Goal: Task Accomplishment & Management: Complete application form

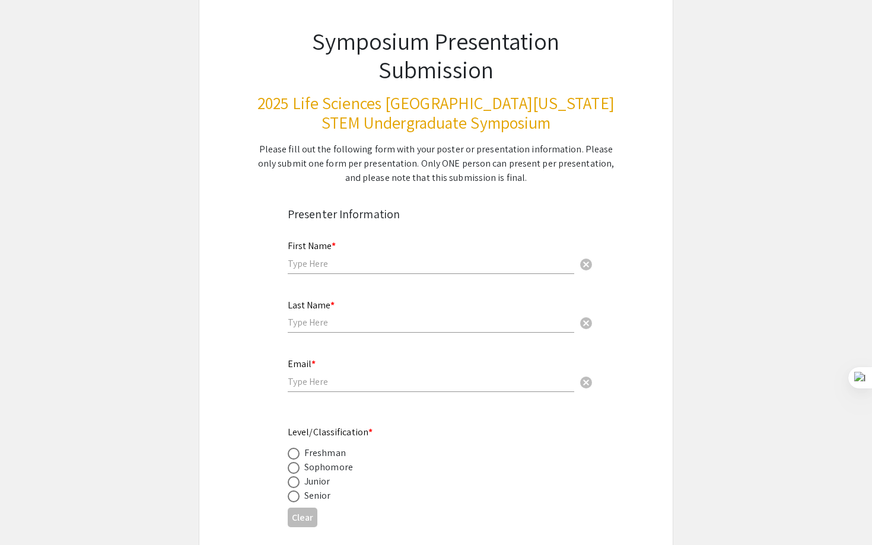
scroll to position [94, 0]
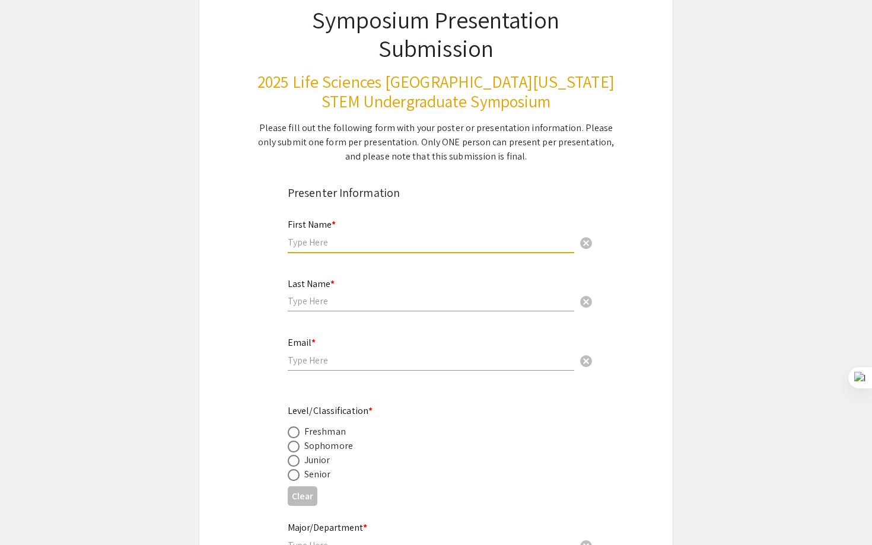
click at [519, 241] on input "text" at bounding box center [431, 242] width 286 height 12
type input "Sravika"
click at [471, 298] on input "text" at bounding box center [431, 301] width 286 height 12
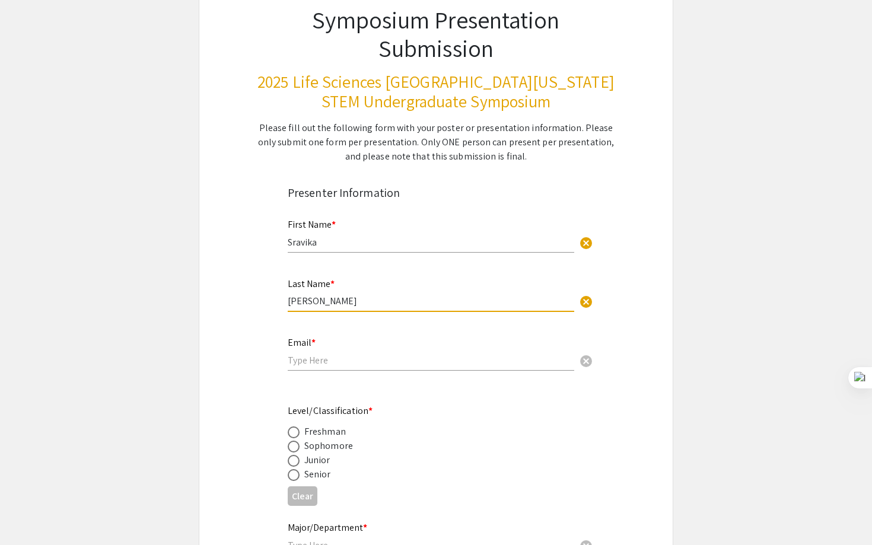
type input "[PERSON_NAME]"
click at [439, 353] on div "Email * cancel" at bounding box center [431, 348] width 286 height 45
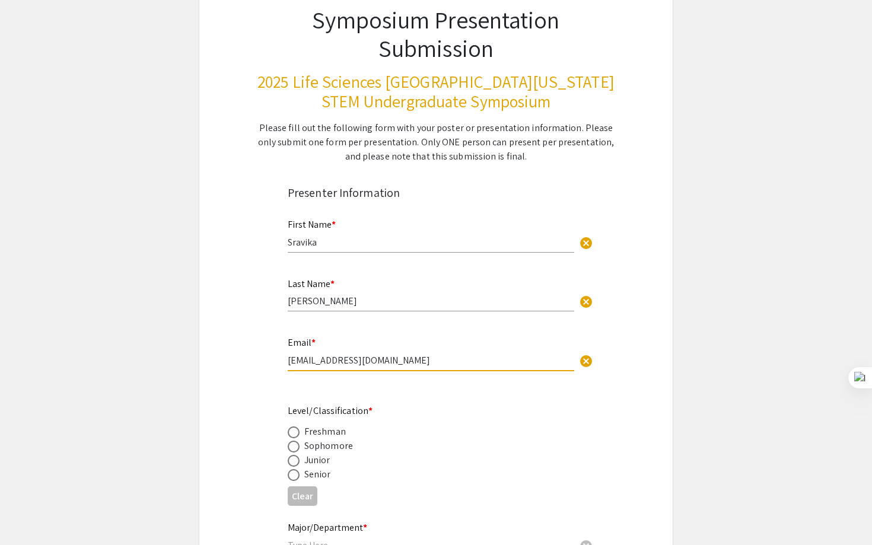
click at [348, 364] on input "[EMAIL_ADDRESS][DOMAIN_NAME]" at bounding box center [431, 360] width 286 height 12
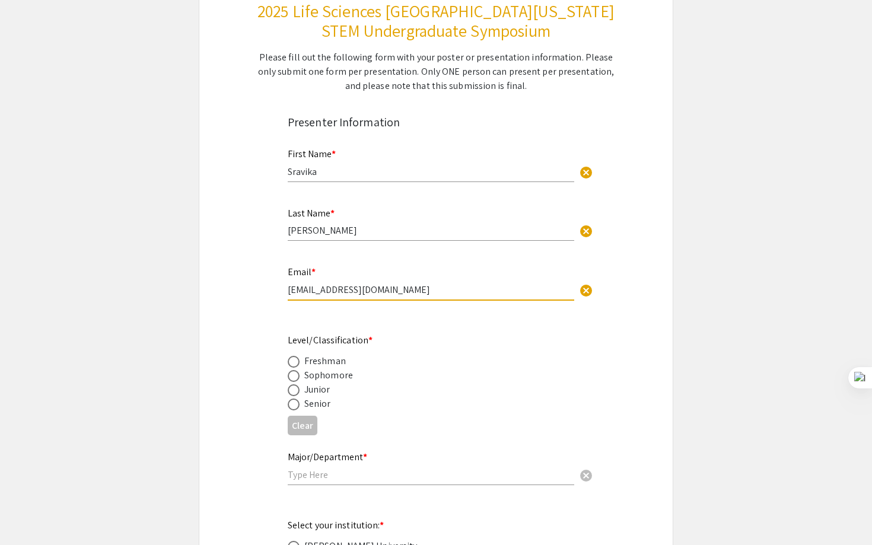
scroll to position [167, 0]
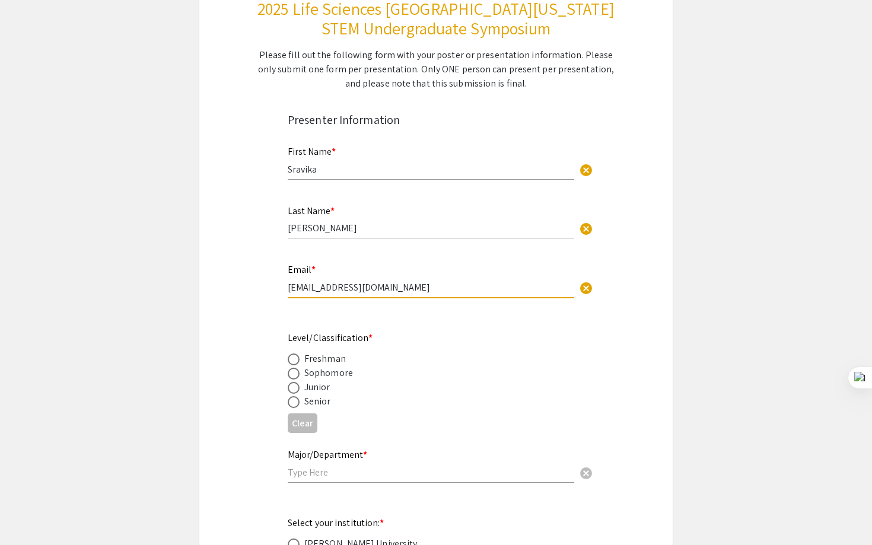
type input "[EMAIL_ADDRESS][DOMAIN_NAME]"
click at [345, 369] on div "Sophomore" at bounding box center [328, 373] width 49 height 14
click at [345, 372] on div "Sophomore" at bounding box center [328, 373] width 49 height 14
click at [334, 374] on div "Sophomore" at bounding box center [328, 373] width 49 height 14
click at [291, 376] on span at bounding box center [294, 374] width 12 height 12
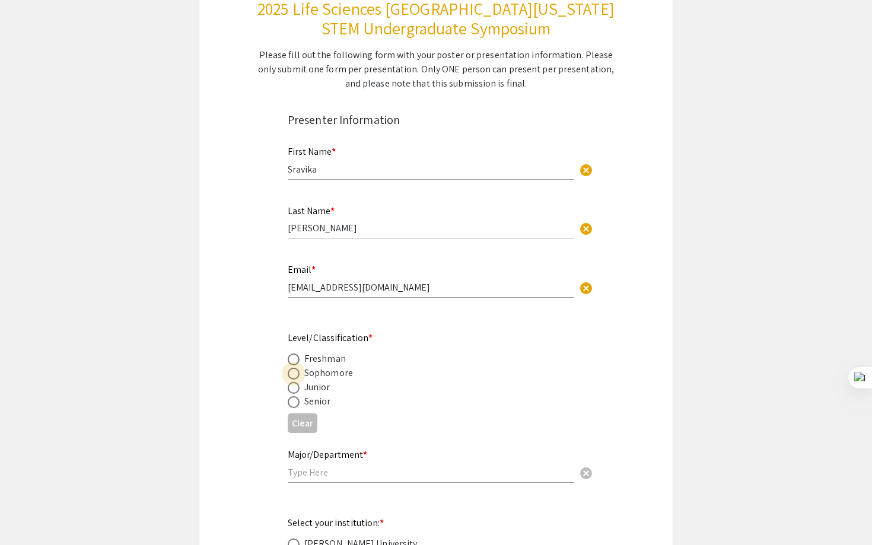
click at [291, 376] on input "radio" at bounding box center [294, 374] width 12 height 12
radio input "true"
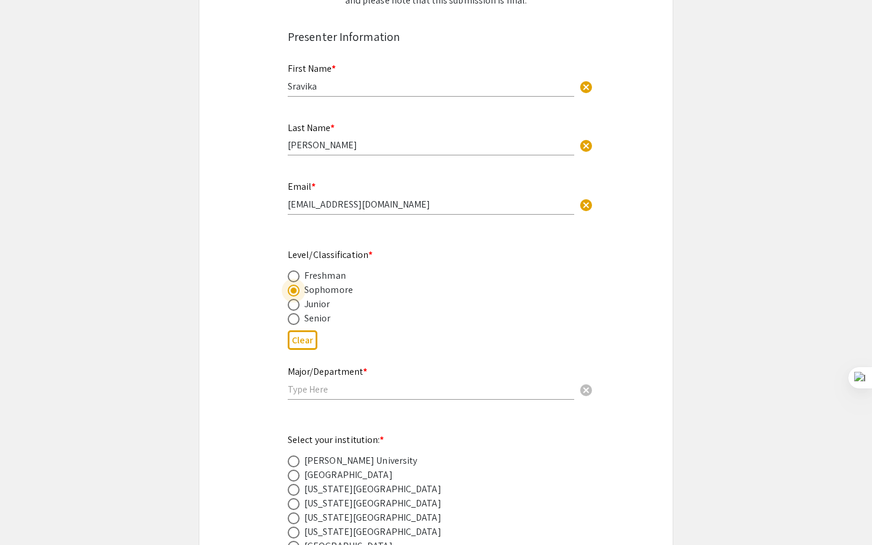
scroll to position [269, 0]
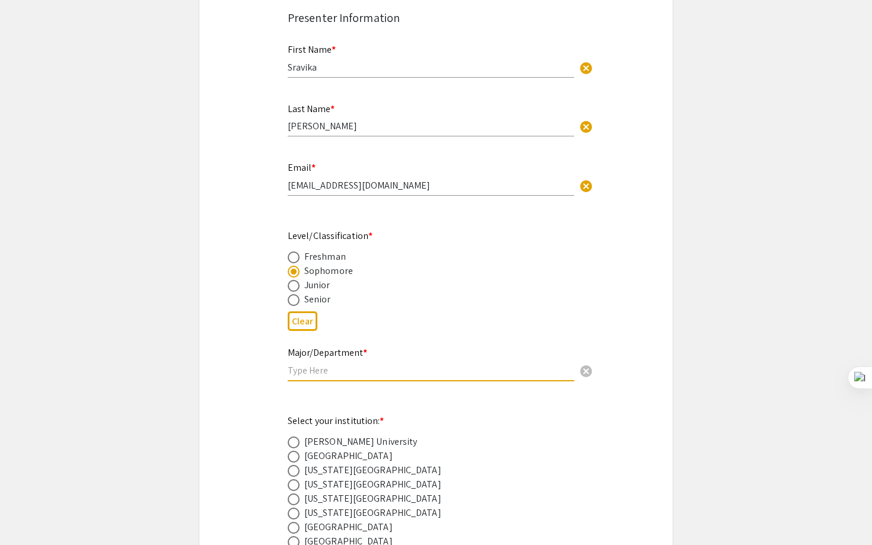
click at [330, 371] on input "text" at bounding box center [431, 370] width 286 height 12
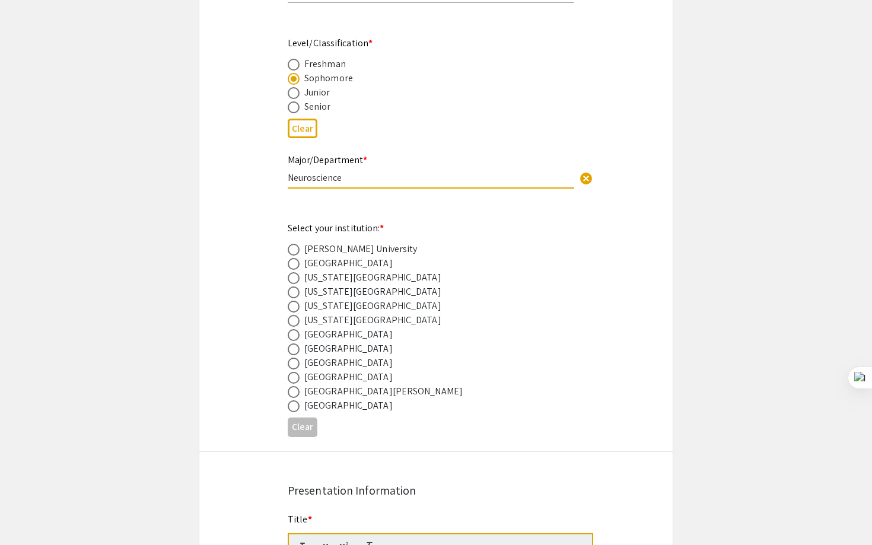
scroll to position [464, 0]
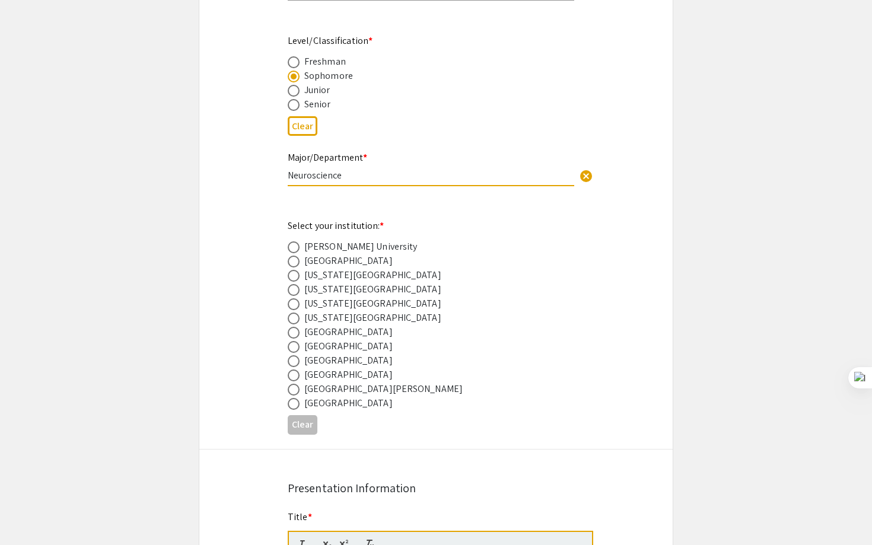
type input "Neuroscience"
click at [359, 366] on div "[GEOGRAPHIC_DATA]" at bounding box center [348, 360] width 88 height 14
click at [291, 364] on span at bounding box center [294, 361] width 12 height 12
click at [291, 364] on input "radio" at bounding box center [294, 361] width 12 height 12
radio input "true"
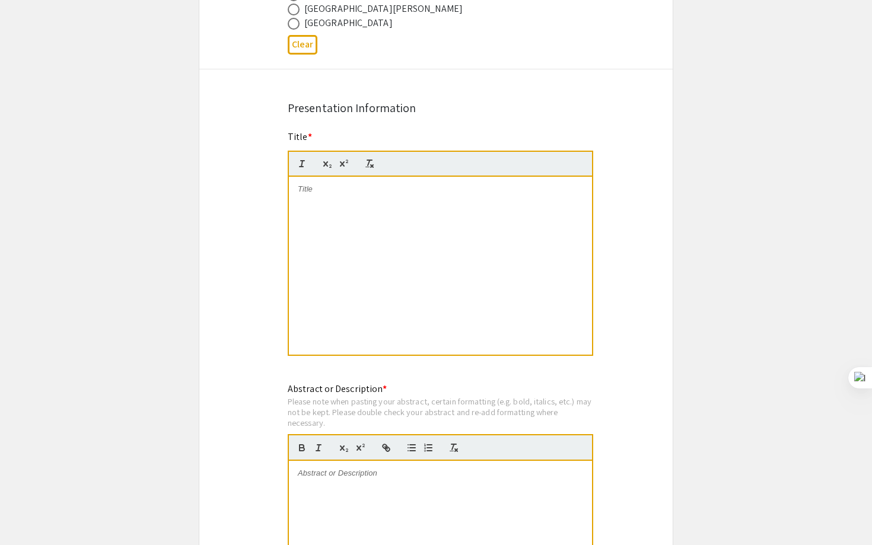
scroll to position [845, 0]
click at [353, 229] on div at bounding box center [440, 265] width 303 height 178
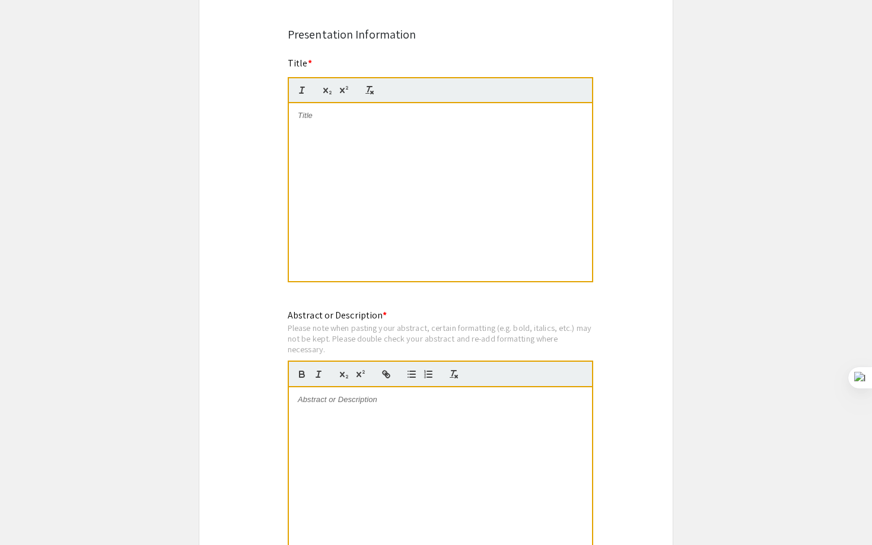
scroll to position [913, 0]
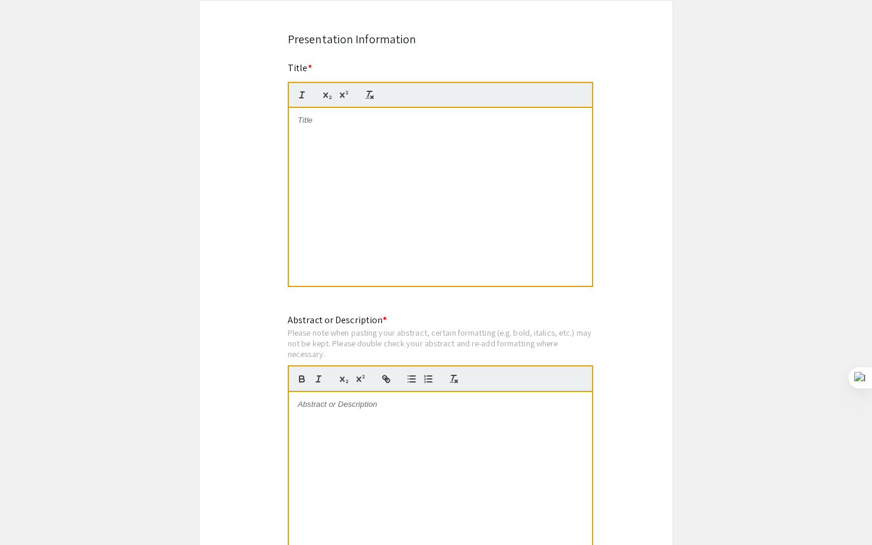
click at [365, 183] on div at bounding box center [440, 197] width 303 height 178
click at [503, 202] on div at bounding box center [440, 197] width 303 height 178
click at [420, 486] on div at bounding box center [440, 481] width 303 height 178
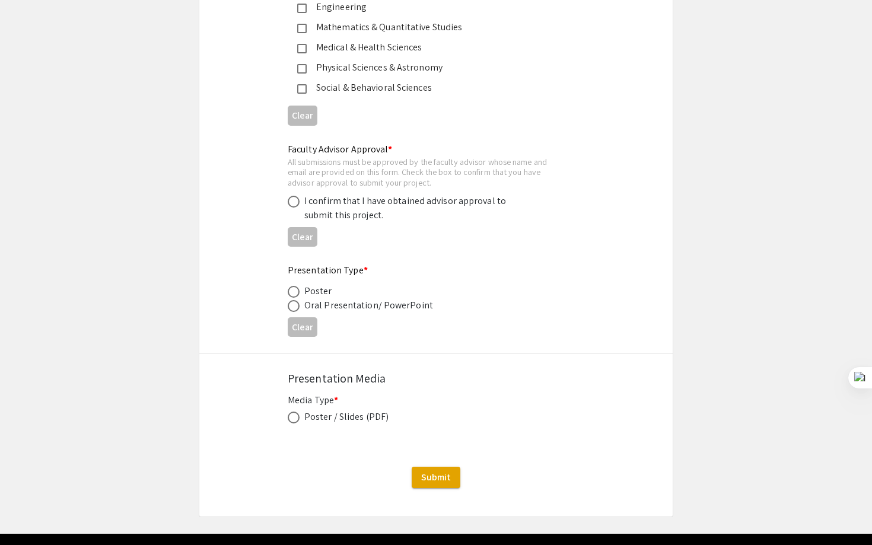
scroll to position [1688, 0]
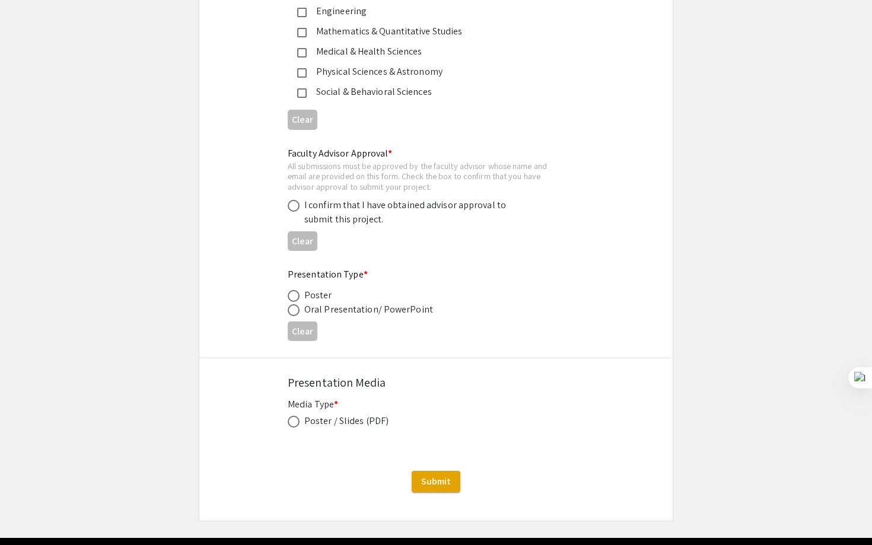
click at [322, 299] on div "Poster" at bounding box center [318, 295] width 28 height 14
click at [294, 301] on span at bounding box center [294, 296] width 12 height 12
click at [294, 301] on input "radio" at bounding box center [294, 296] width 12 height 12
radio input "true"
click at [294, 425] on span at bounding box center [294, 422] width 12 height 12
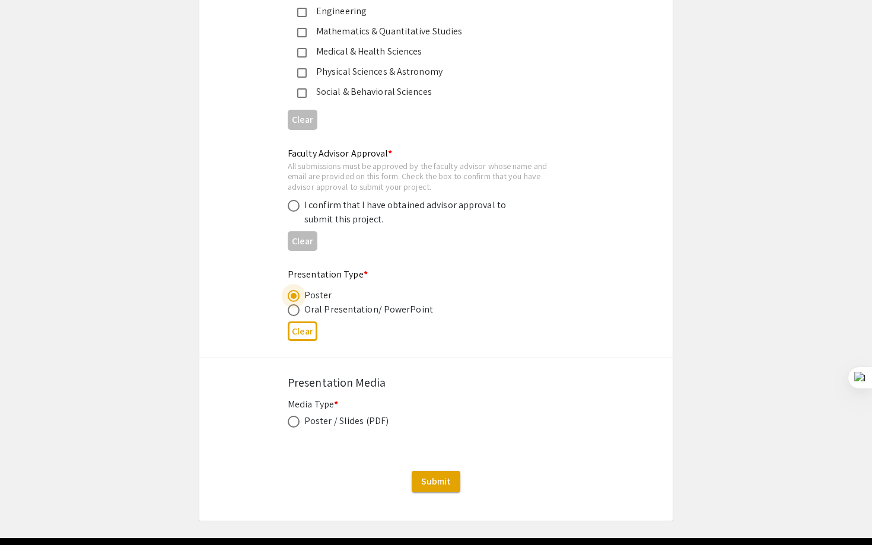
click at [294, 425] on input "radio" at bounding box center [294, 422] width 12 height 12
radio input "true"
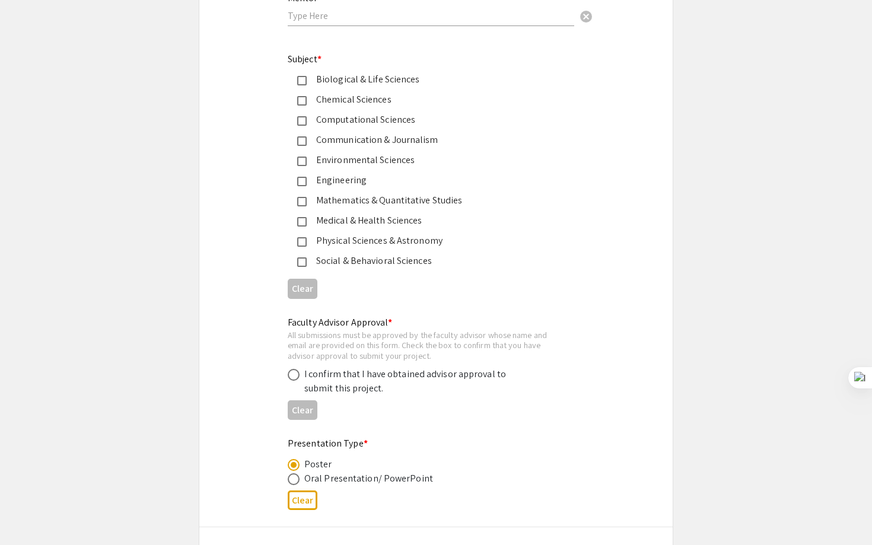
scroll to position [1535, 0]
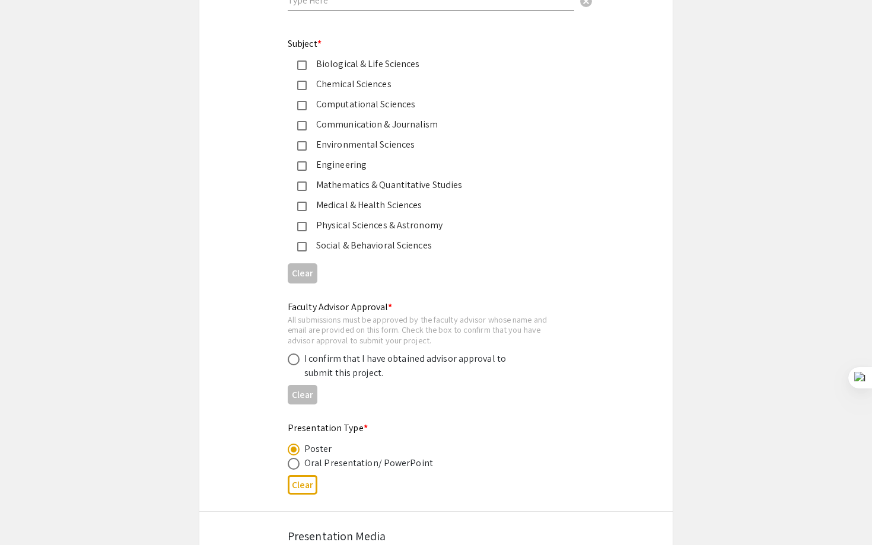
click at [292, 365] on span at bounding box center [294, 359] width 12 height 12
click at [292, 365] on input "radio" at bounding box center [294, 359] width 12 height 12
radio input "true"
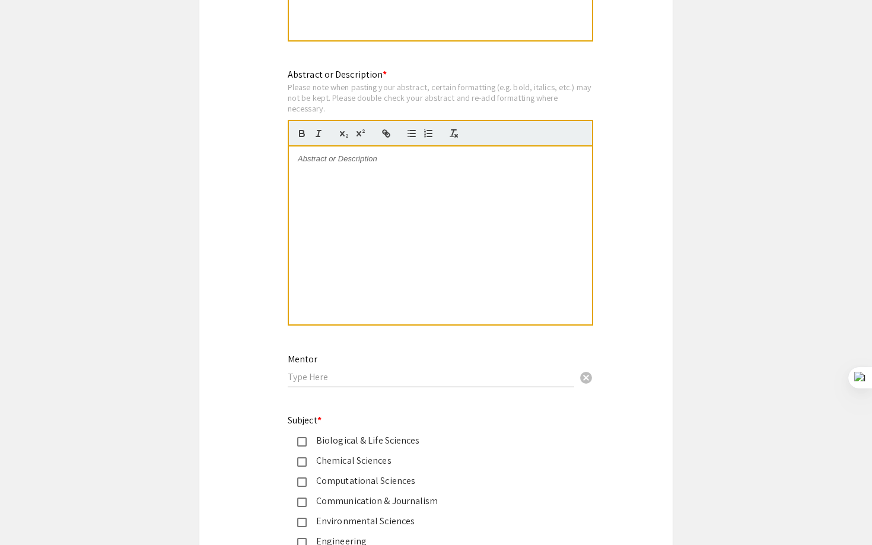
scroll to position [1158, 0]
click at [299, 377] on input "text" at bounding box center [431, 377] width 286 height 12
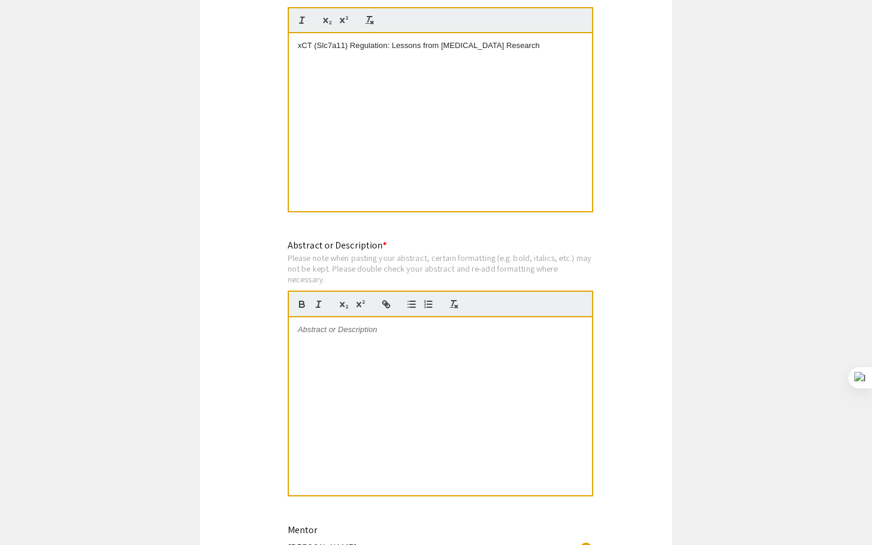
scroll to position [971, 0]
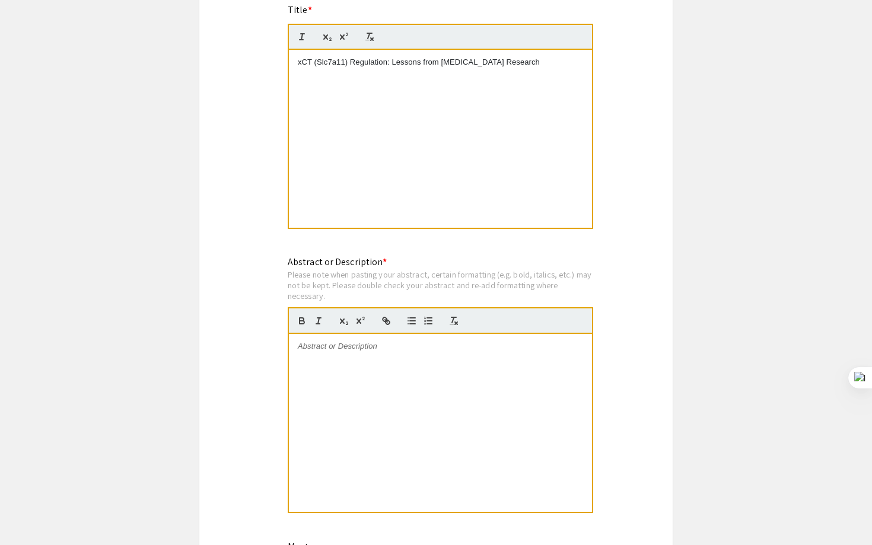
type input "[PERSON_NAME]"
click at [379, 382] on div at bounding box center [440, 423] width 303 height 178
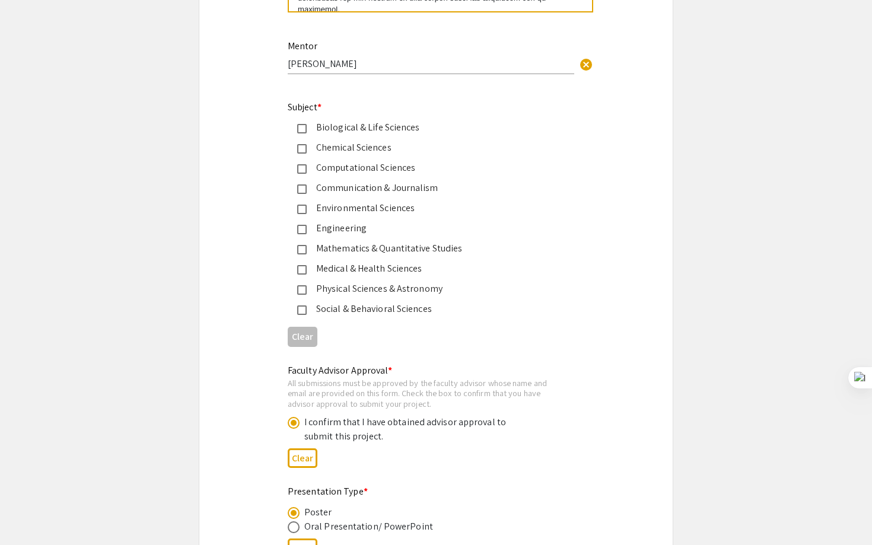
scroll to position [1462, 0]
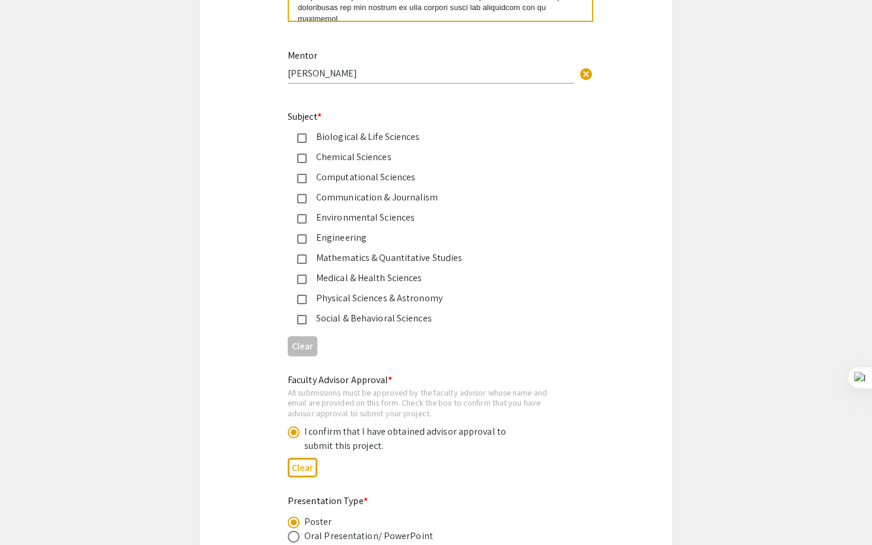
click at [403, 141] on div "Biological & Life Sciences" at bounding box center [431, 137] width 249 height 14
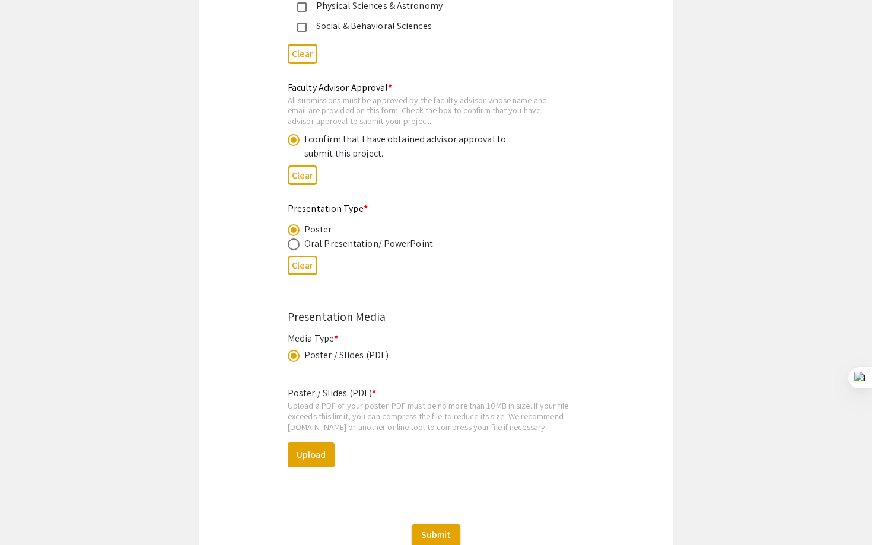
scroll to position [1763, 0]
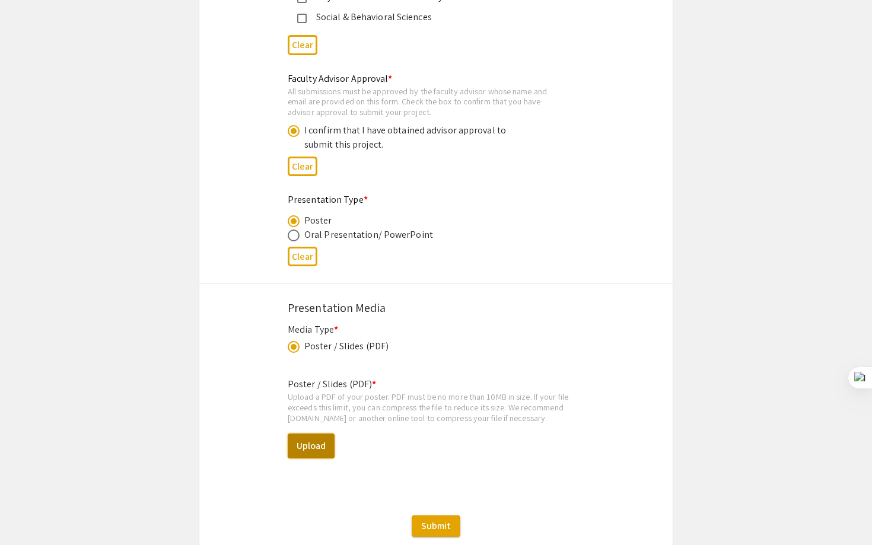
click at [323, 443] on button "Upload" at bounding box center [311, 445] width 47 height 25
click at [332, 442] on button "Upload" at bounding box center [311, 445] width 47 height 25
click at [297, 458] on button "Upload" at bounding box center [311, 445] width 47 height 25
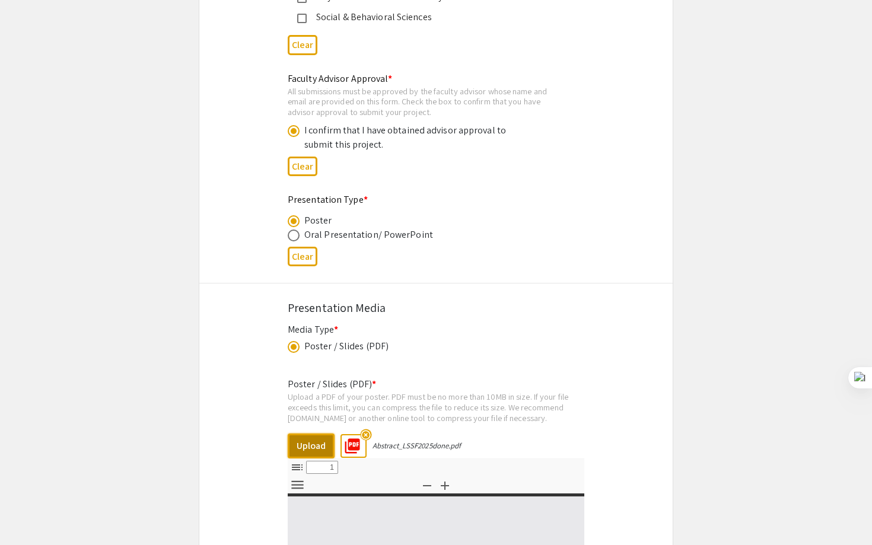
select select "custom"
type input "0"
select select "custom"
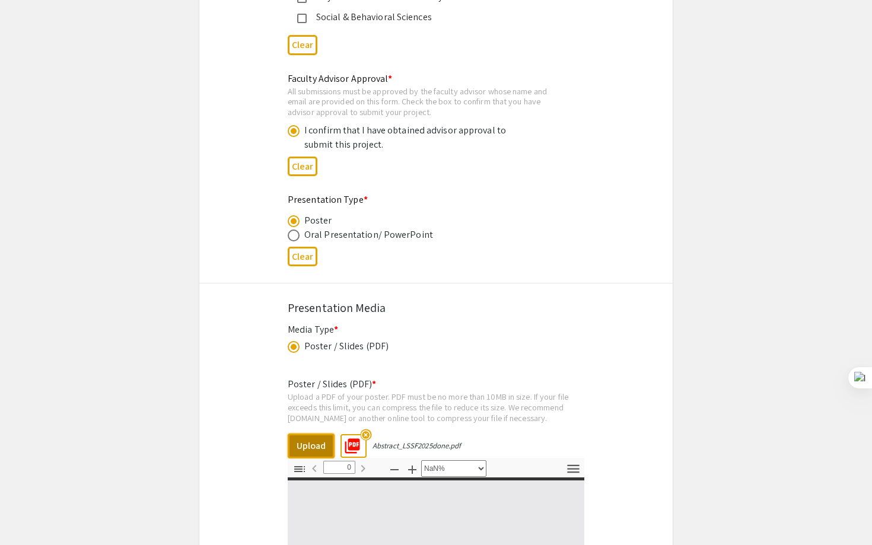
type input "1"
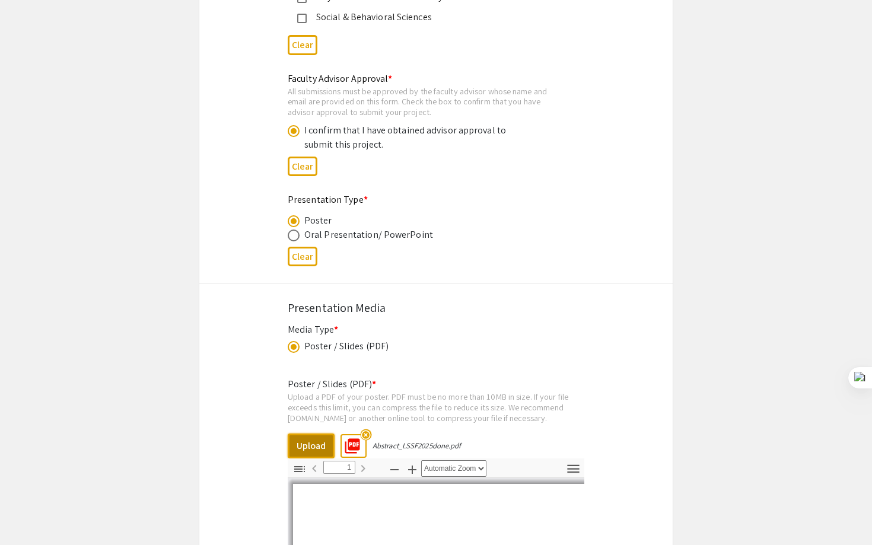
select select "auto"
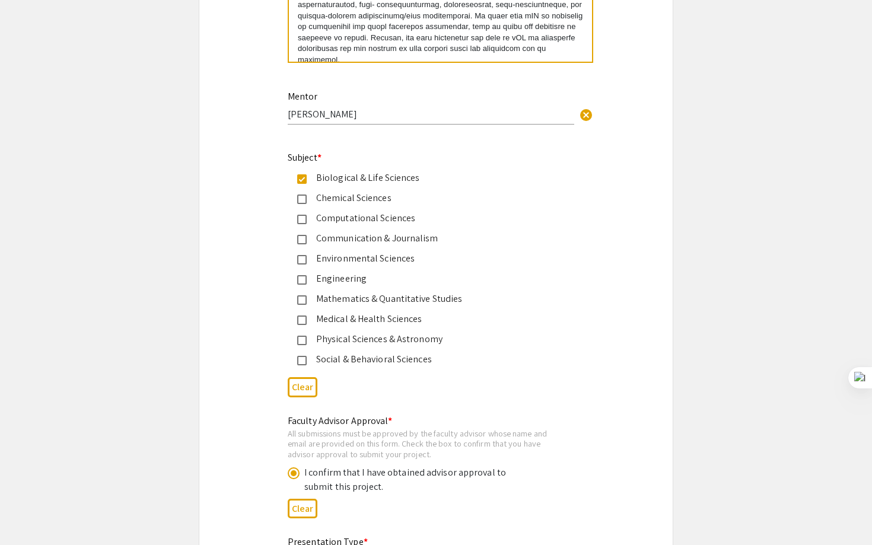
scroll to position [1325, 0]
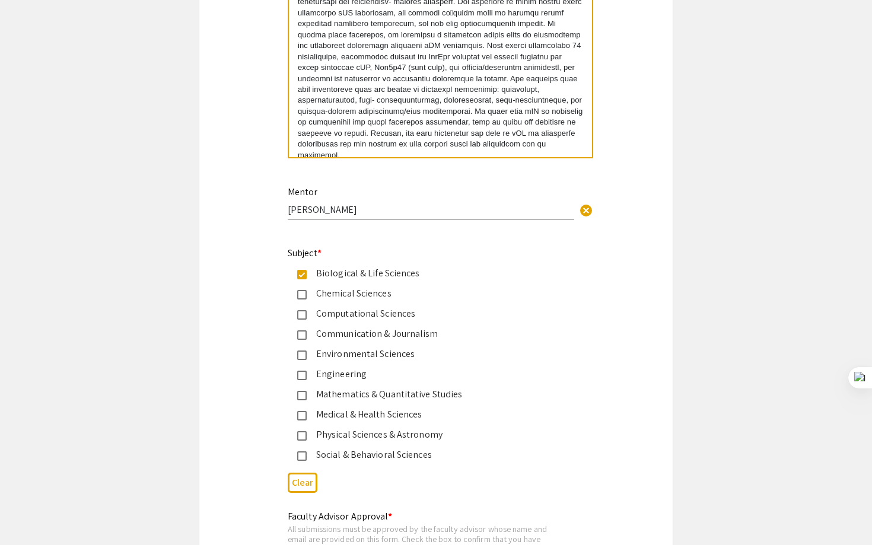
click at [416, 279] on div "Biological & Life Sciences" at bounding box center [431, 273] width 249 height 14
click at [385, 422] on div "Medical & Health Sciences" at bounding box center [431, 414] width 249 height 14
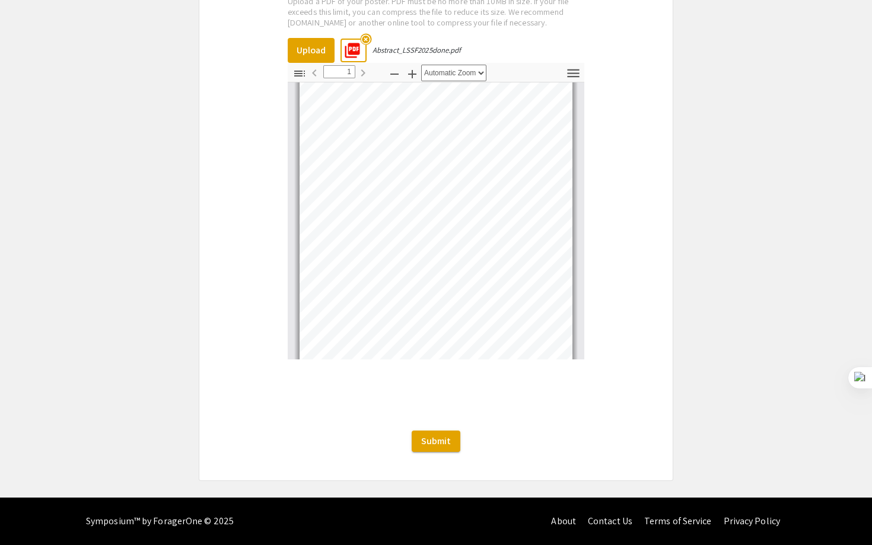
scroll to position [21, 0]
click at [326, 52] on button "Upload" at bounding box center [311, 50] width 47 height 25
click at [427, 438] on span "Submit" at bounding box center [436, 441] width 30 height 12
click at [455, 438] on button "Submit" at bounding box center [436, 441] width 49 height 21
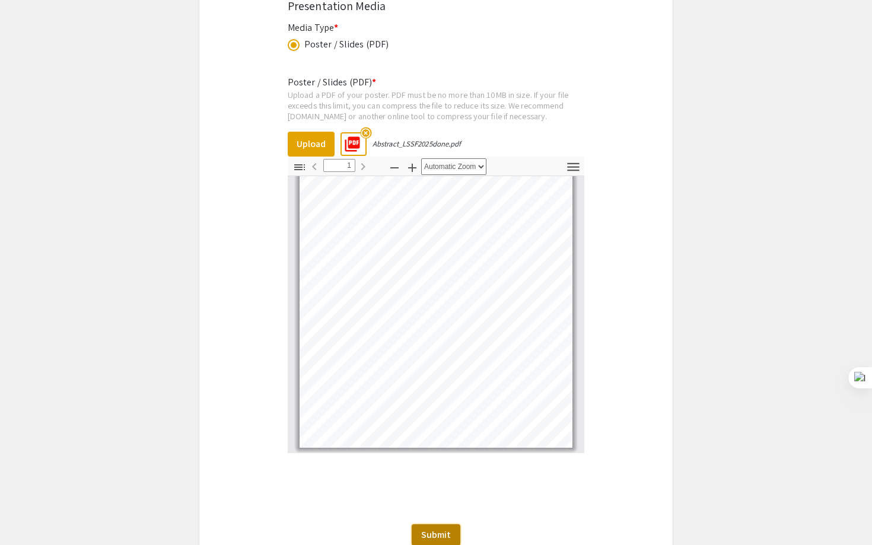
scroll to position [2162, 0]
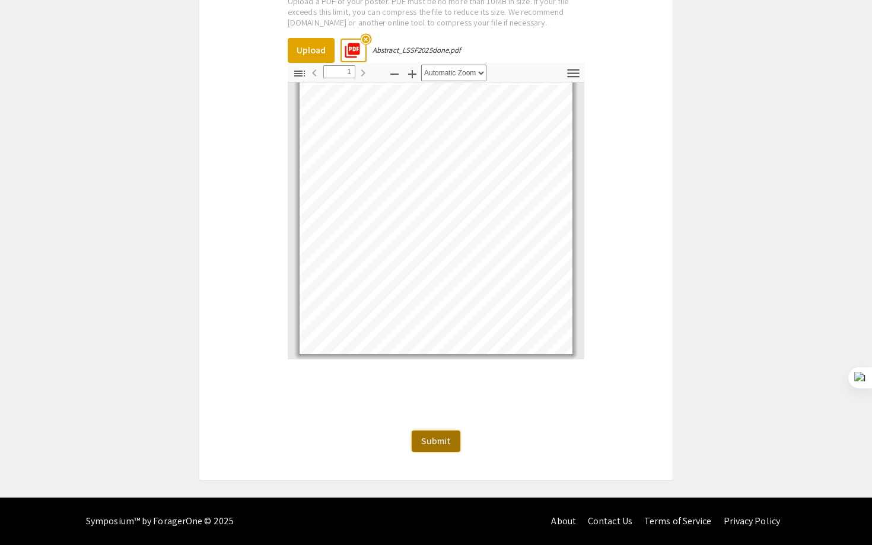
click at [442, 450] on button "Submit" at bounding box center [436, 441] width 49 height 21
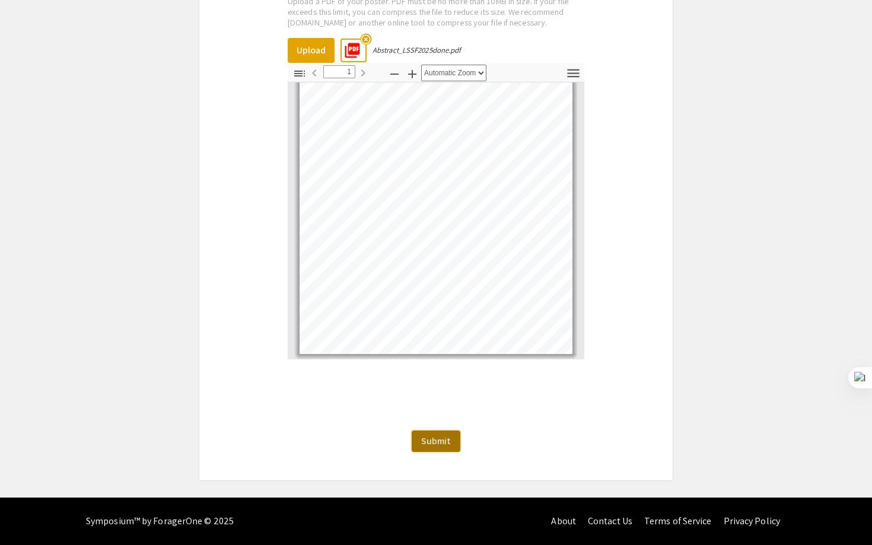
click at [442, 450] on button "Submit" at bounding box center [436, 441] width 49 height 21
click at [417, 441] on button "Submit" at bounding box center [436, 441] width 49 height 21
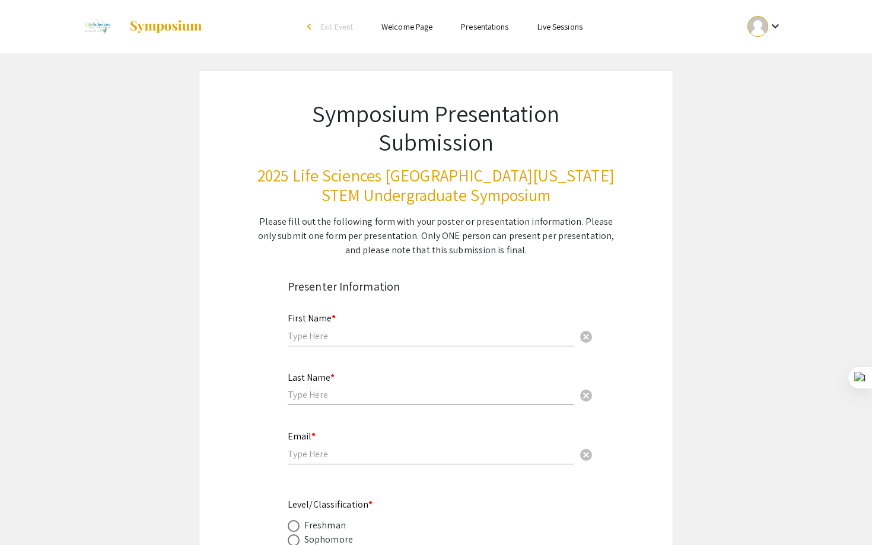
click at [346, 333] on input "text" at bounding box center [431, 336] width 286 height 12
type input "Sravika"
click at [333, 384] on div "Last Name * cancel" at bounding box center [431, 383] width 286 height 45
type input "[PERSON_NAME]"
click at [320, 460] on input "email" at bounding box center [431, 454] width 286 height 12
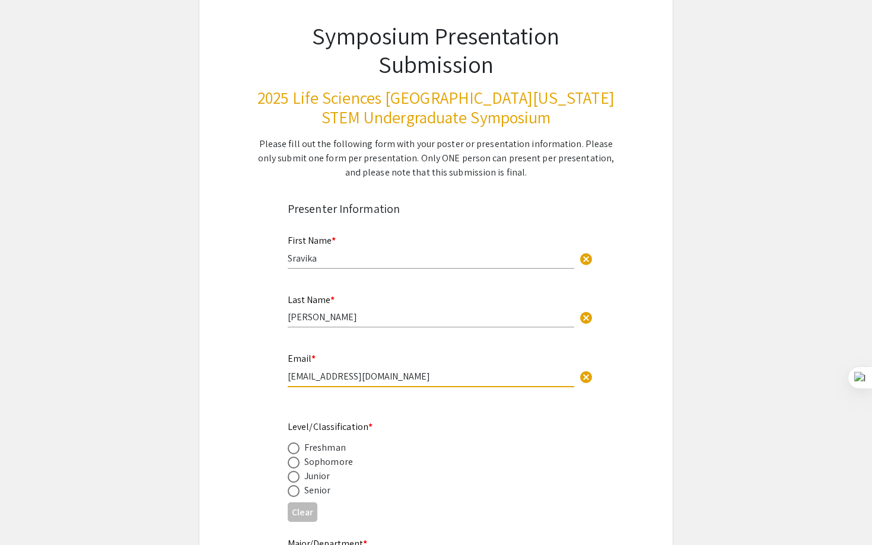
scroll to position [100, 0]
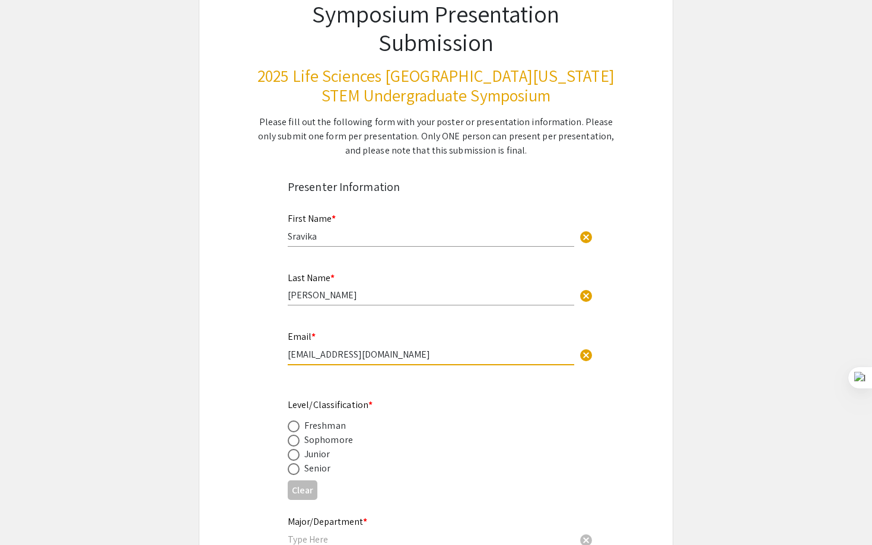
type input "[EMAIL_ADDRESS][DOMAIN_NAME]"
click at [328, 449] on div "Junior" at bounding box center [317, 454] width 26 height 14
click at [330, 440] on div "Sophomore" at bounding box center [328, 440] width 49 height 14
click at [297, 444] on span at bounding box center [294, 441] width 12 height 12
click at [297, 444] on input "radio" at bounding box center [294, 441] width 12 height 12
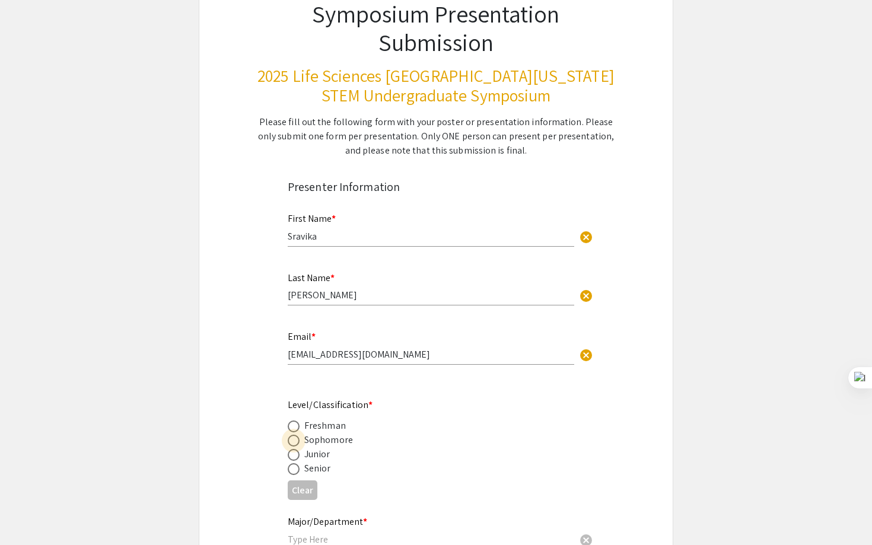
radio input "true"
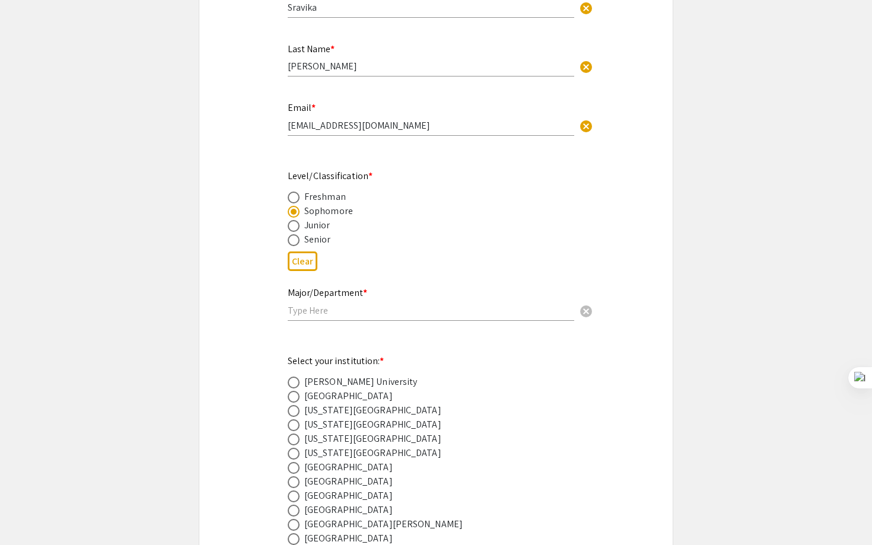
scroll to position [343, 0]
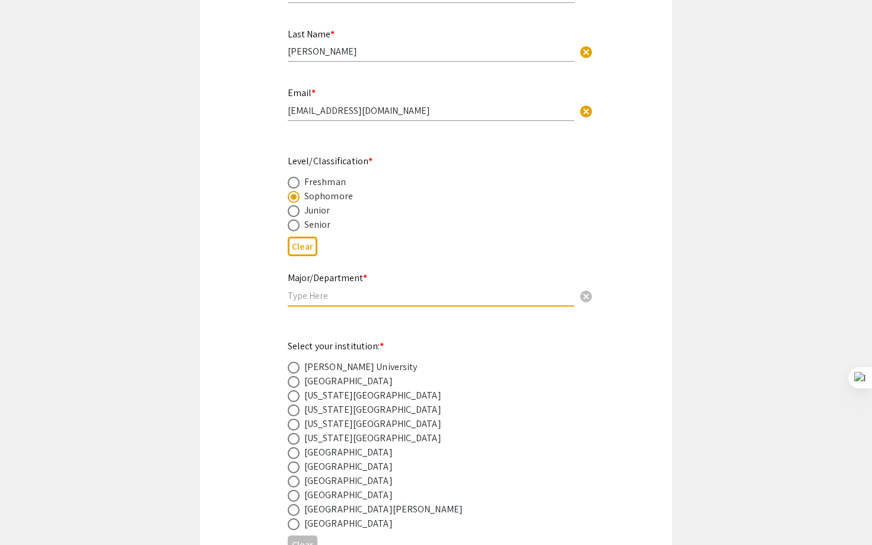
click at [377, 294] on input "text" at bounding box center [431, 295] width 286 height 12
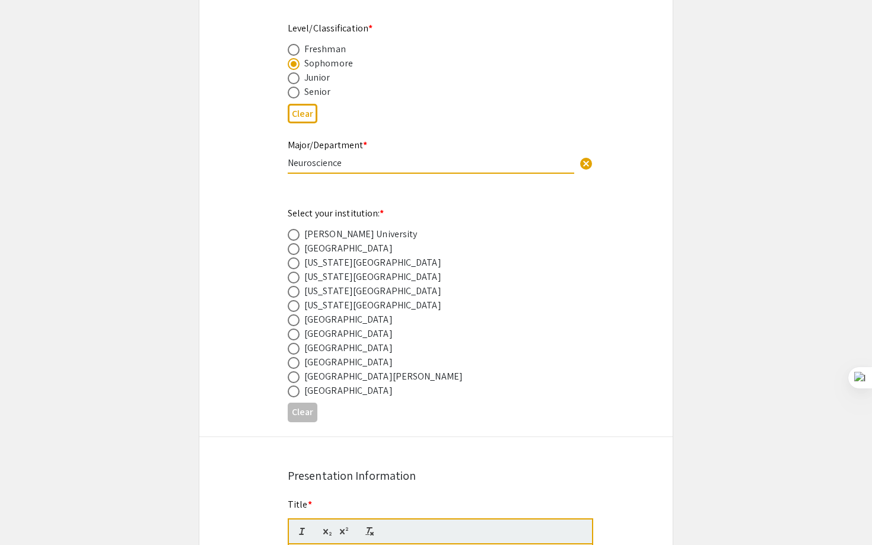
scroll to position [494, 0]
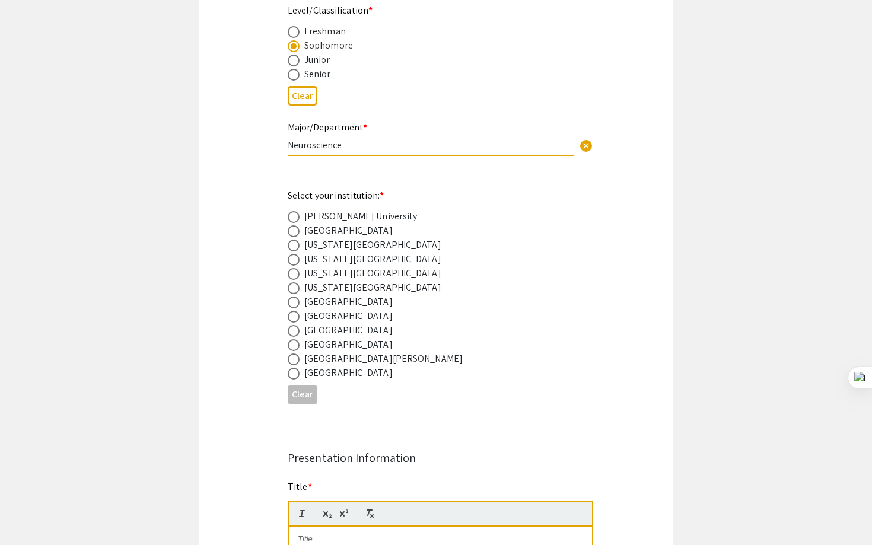
type input "Neuroscience"
click at [338, 336] on div "[GEOGRAPHIC_DATA]" at bounding box center [348, 330] width 88 height 14
click at [297, 334] on span at bounding box center [294, 331] width 12 height 12
click at [297, 334] on input "radio" at bounding box center [294, 331] width 12 height 12
radio input "true"
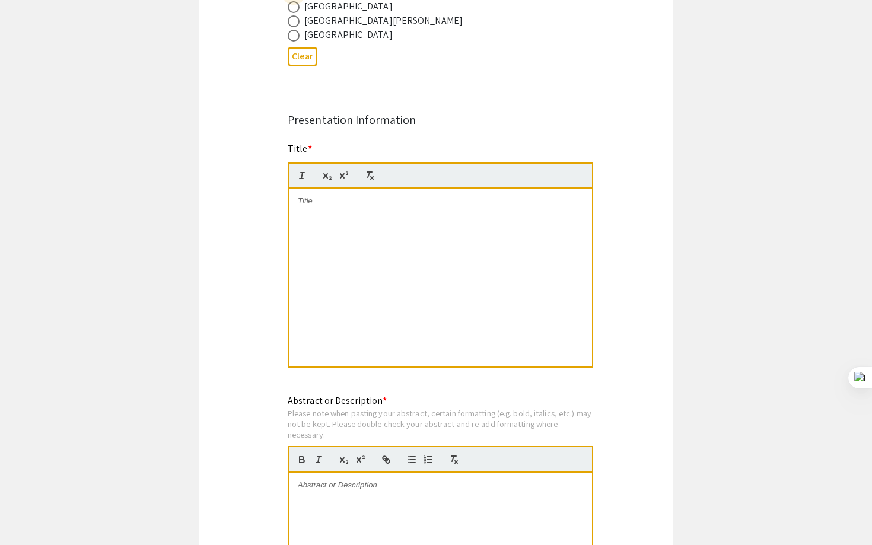
scroll to position [849, 0]
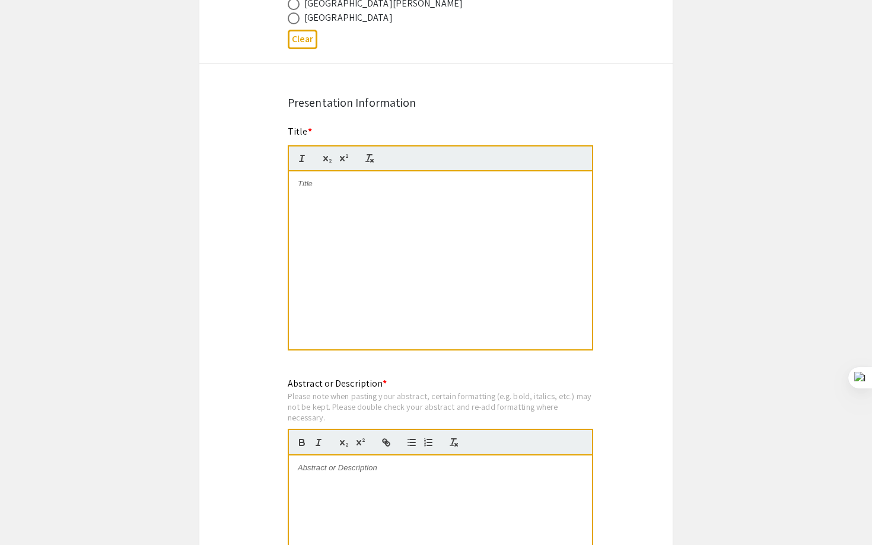
click at [317, 283] on div at bounding box center [440, 260] width 303 height 178
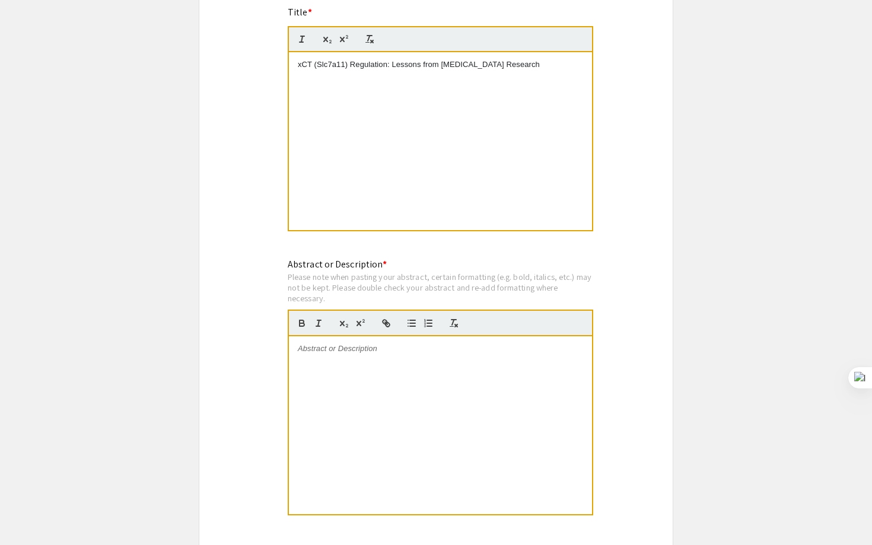
scroll to position [980, 0]
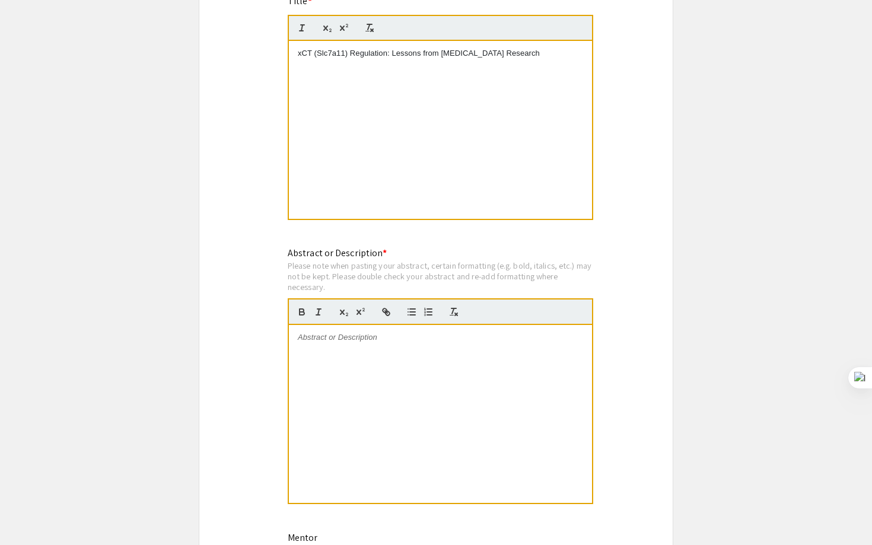
click at [380, 371] on div at bounding box center [440, 414] width 303 height 178
click at [429, 444] on div at bounding box center [440, 414] width 303 height 178
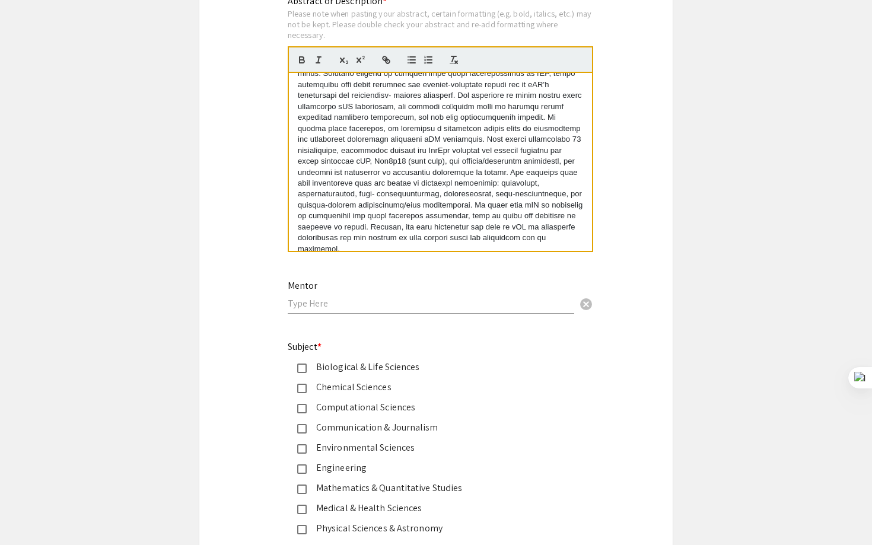
scroll to position [1242, 0]
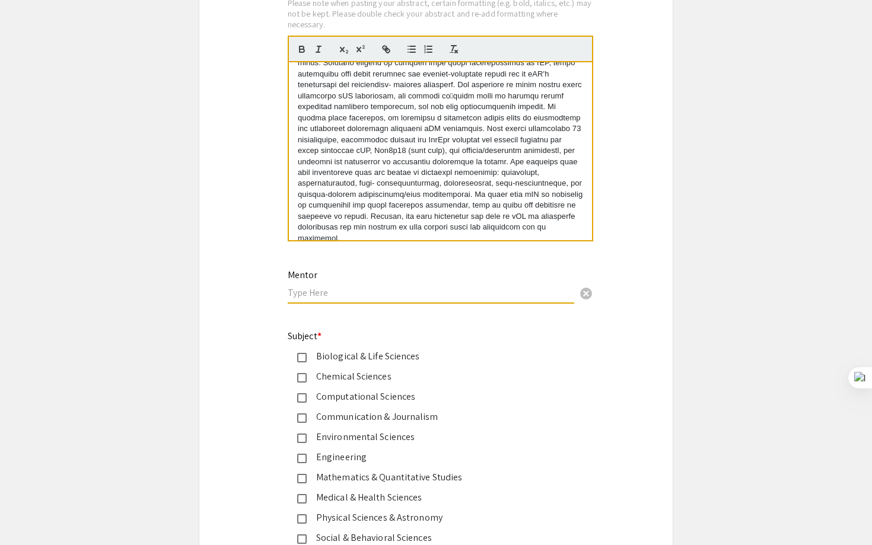
click at [494, 291] on input "text" at bounding box center [431, 292] width 286 height 12
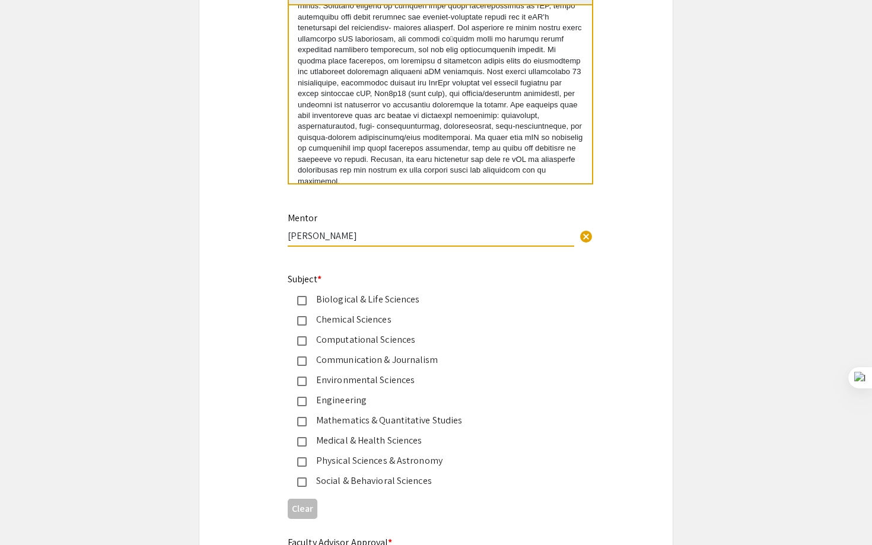
scroll to position [1369, 0]
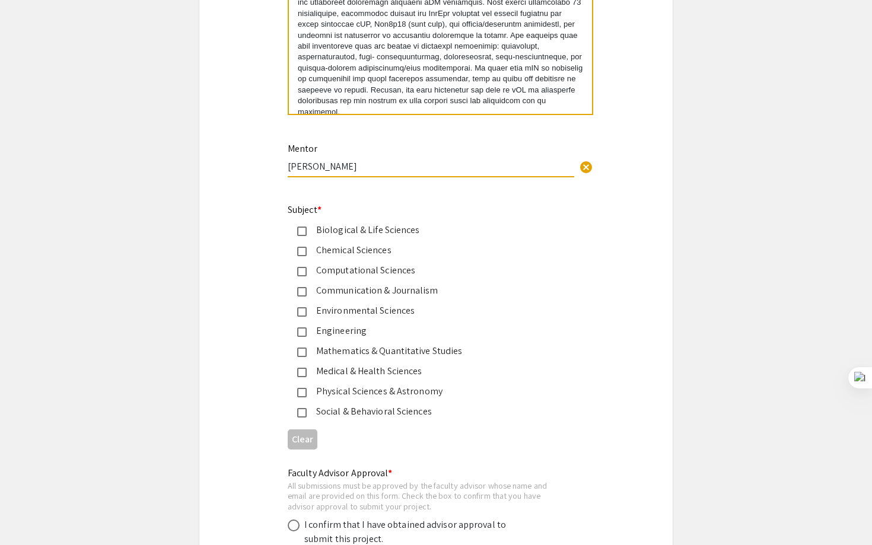
type input "[PERSON_NAME]"
click at [404, 369] on div "Medical & Health Sciences" at bounding box center [431, 371] width 249 height 14
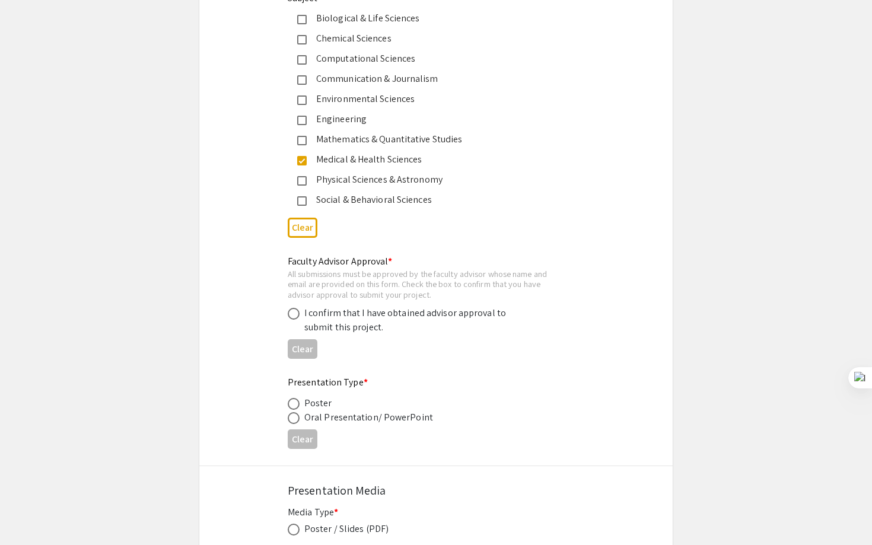
scroll to position [1602, 0]
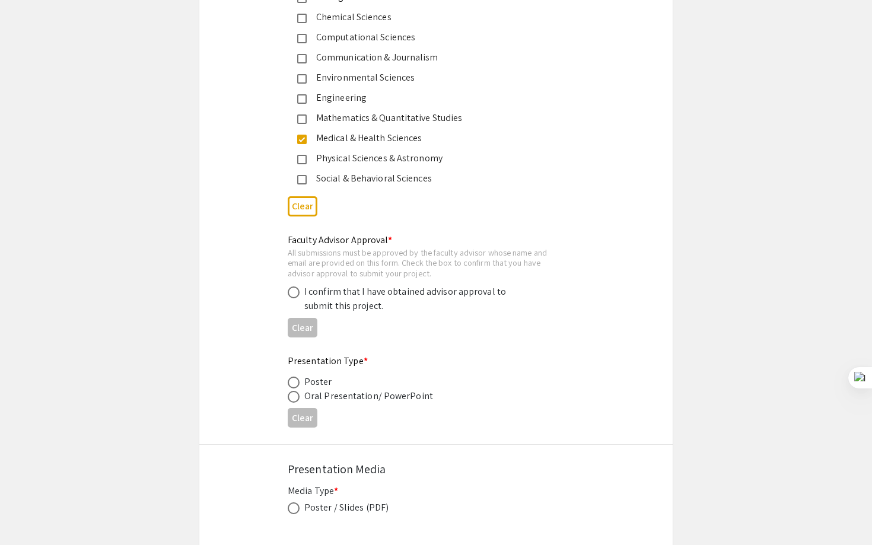
click at [297, 305] on div "I confirm that I have obtained advisor approval to submit this project." at bounding box center [427, 299] width 278 height 28
click at [294, 298] on span at bounding box center [294, 292] width 12 height 12
click at [294, 298] on input "radio" at bounding box center [294, 292] width 12 height 12
radio input "true"
click at [297, 385] on span at bounding box center [294, 383] width 12 height 12
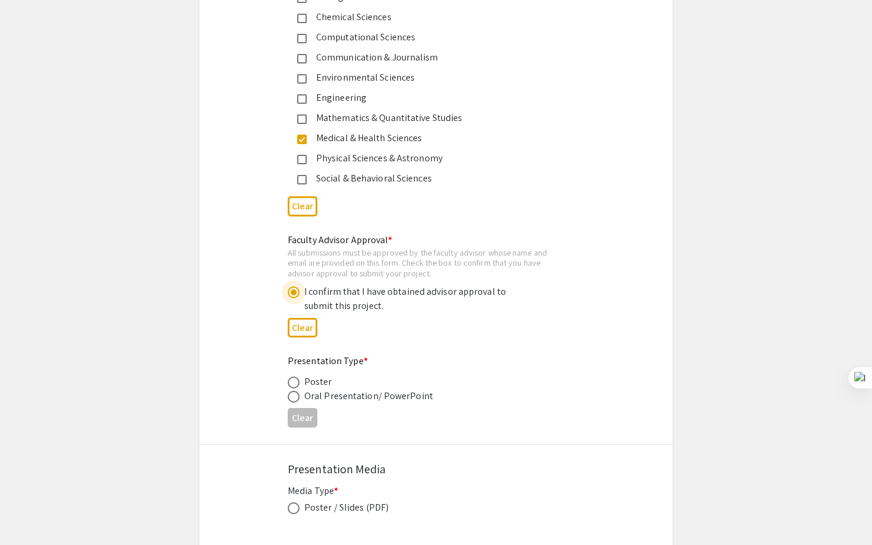
click at [297, 385] on input "radio" at bounding box center [294, 383] width 12 height 12
radio input "true"
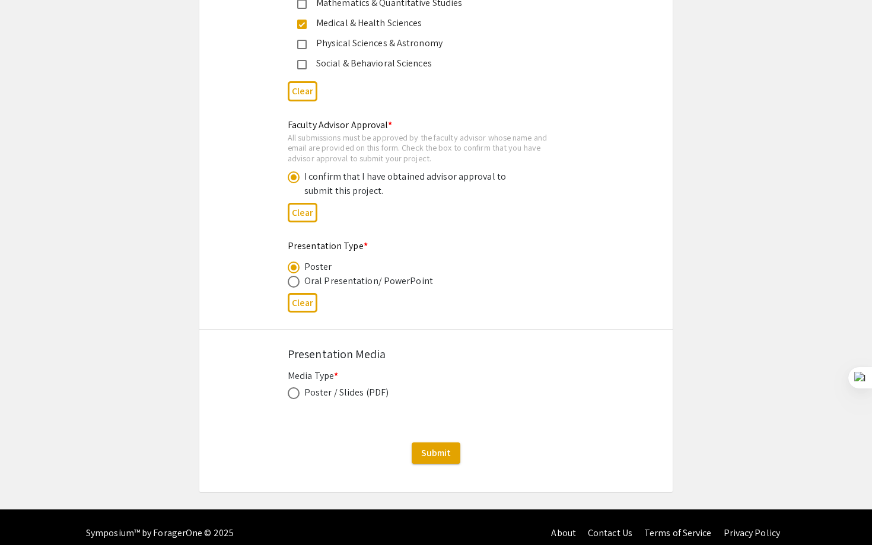
scroll to position [1719, 0]
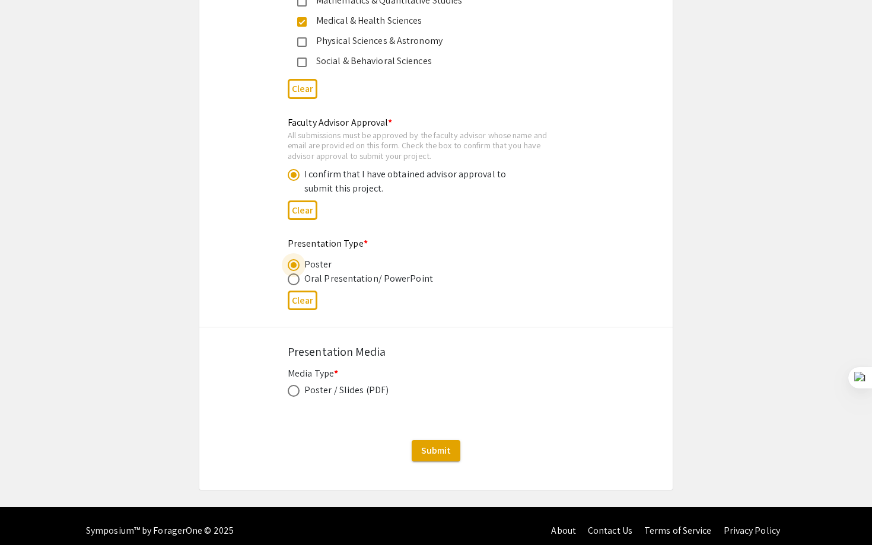
click at [295, 397] on span at bounding box center [294, 391] width 12 height 12
click at [295, 397] on input "radio" at bounding box center [294, 391] width 12 height 12
radio input "true"
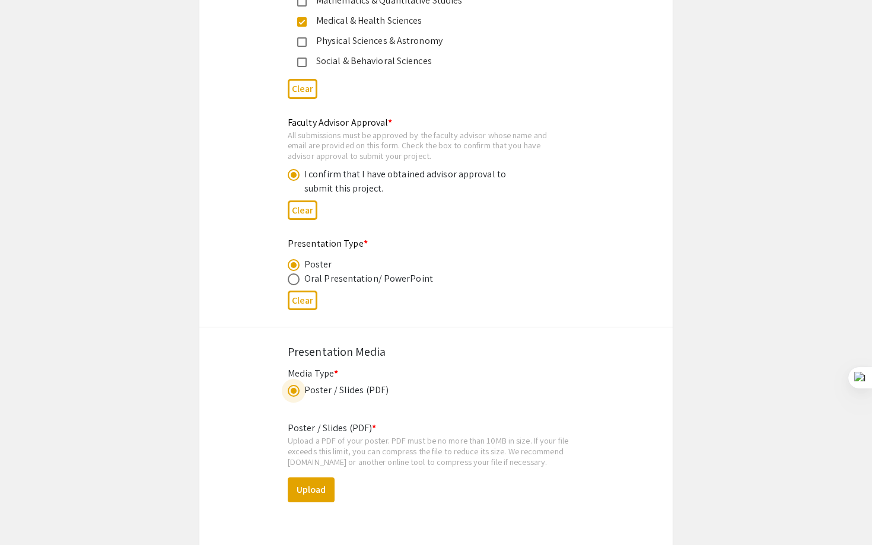
click at [305, 506] on div "Poster / Slides (PDF) * Upload a PDF of your poster. PDF must be no more than 1…" at bounding box center [436, 471] width 297 height 119
click at [308, 495] on button "Upload" at bounding box center [311, 489] width 47 height 25
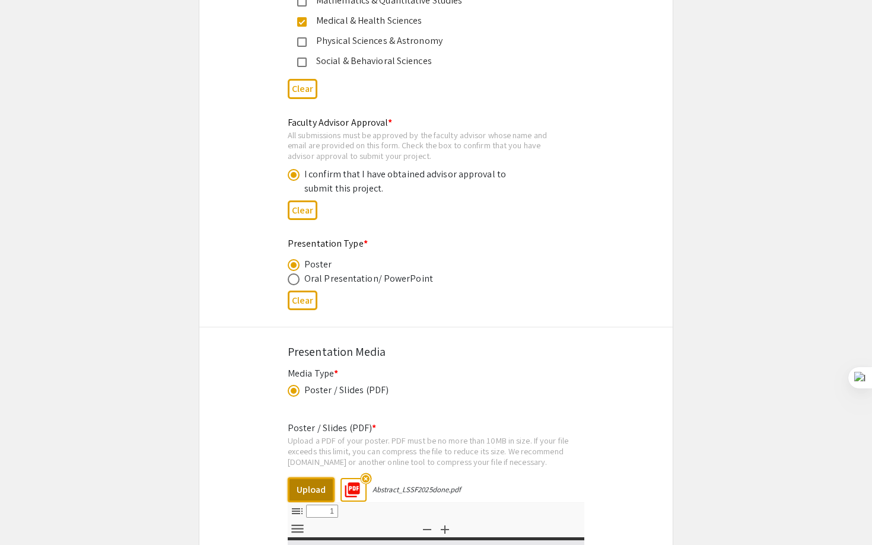
type input "0"
select select "custom"
type input "1"
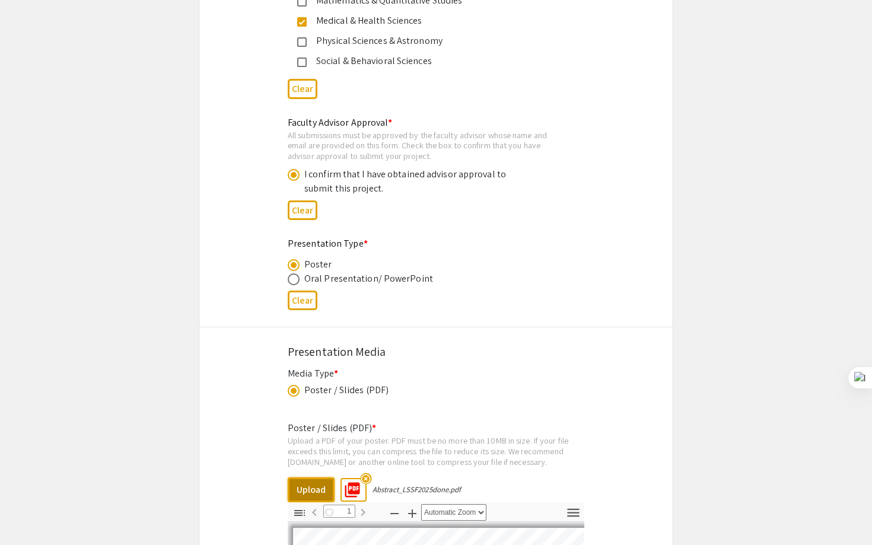
select select "auto"
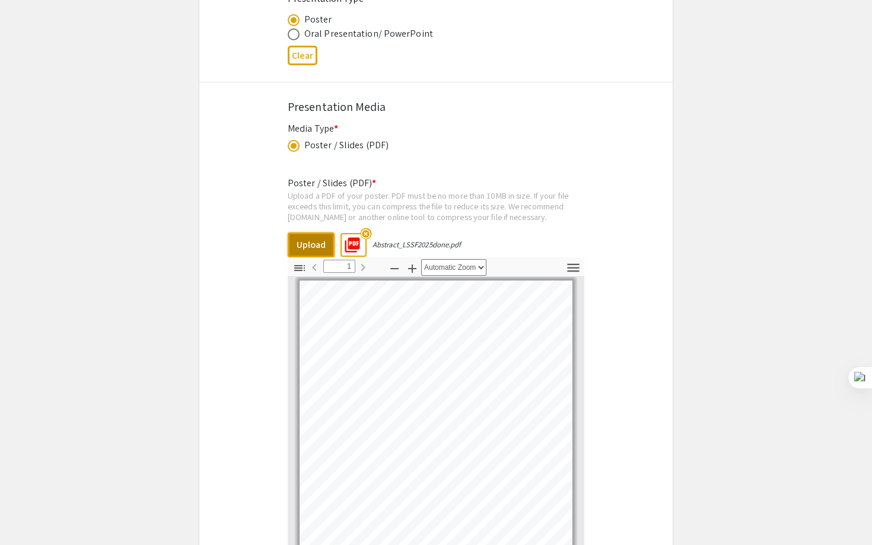
scroll to position [2162, 0]
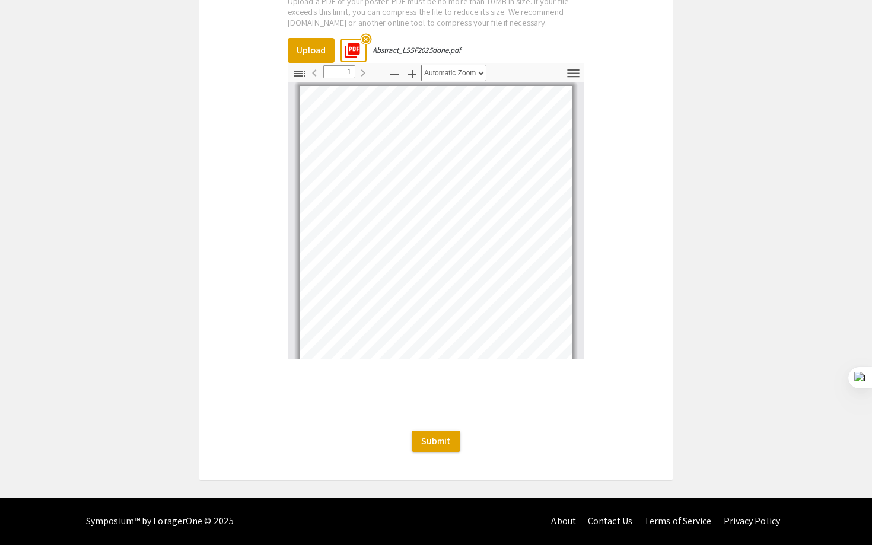
click at [447, 448] on button "Submit" at bounding box center [436, 441] width 49 height 21
